Goal: Information Seeking & Learning: Learn about a topic

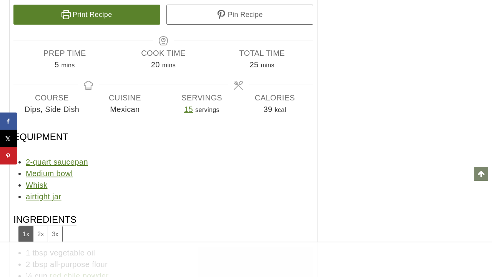
scroll to position [6700, 0]
